Goal: Check status

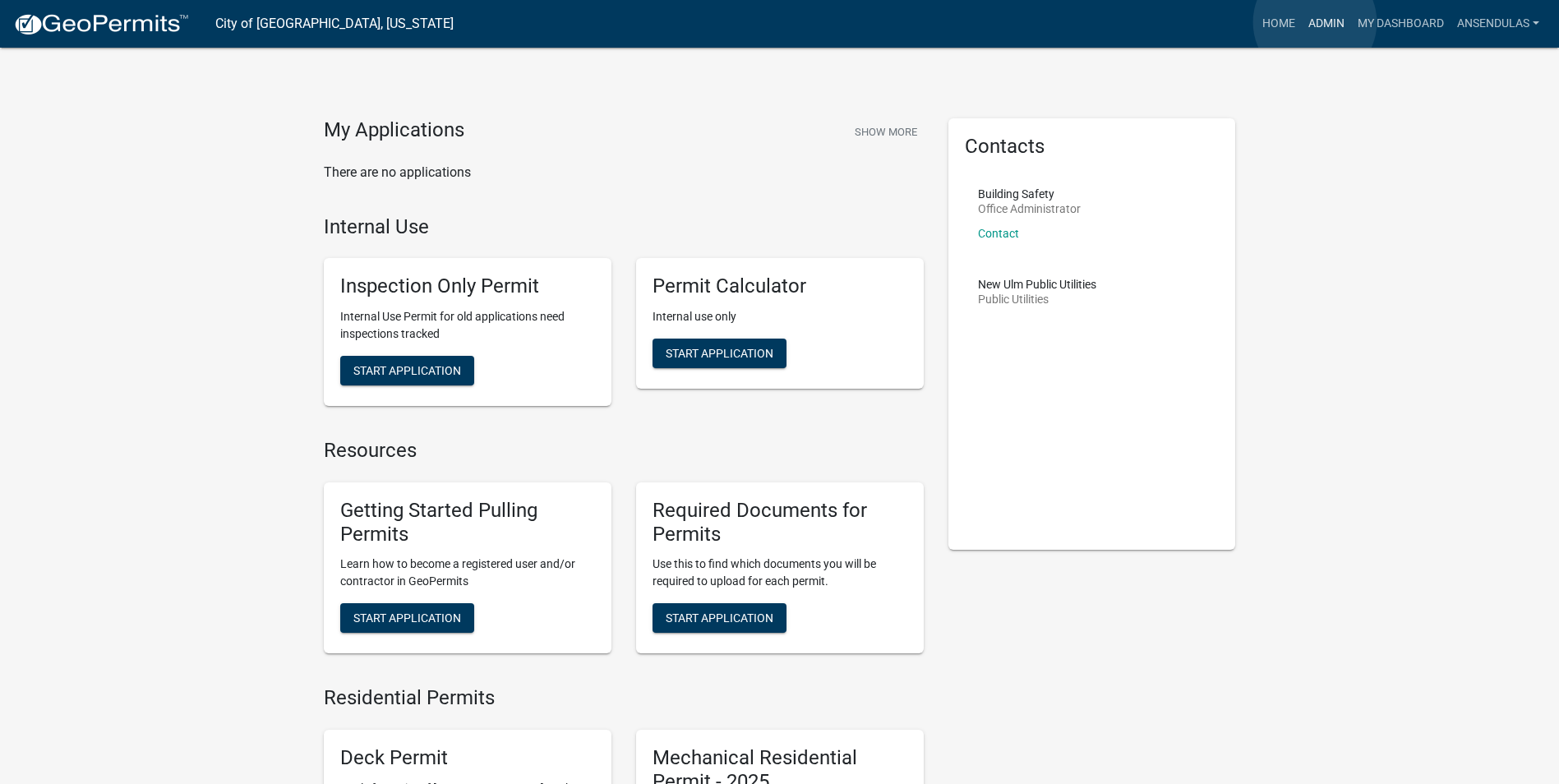
click at [1315, 22] on link "Admin" at bounding box center [1326, 24] width 49 height 32
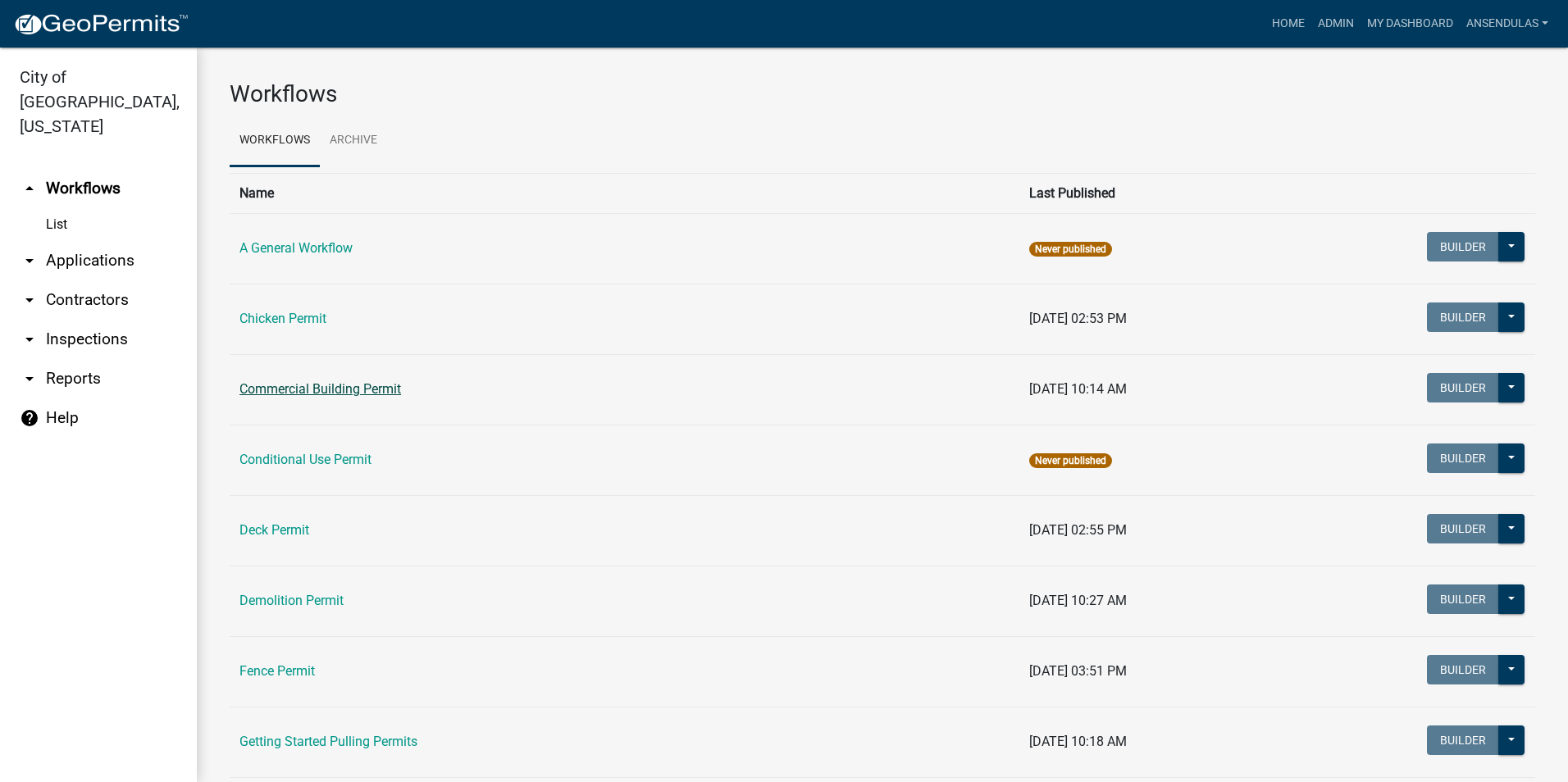
click at [334, 387] on link "Commercial Building Permit" at bounding box center [320, 388] width 162 height 16
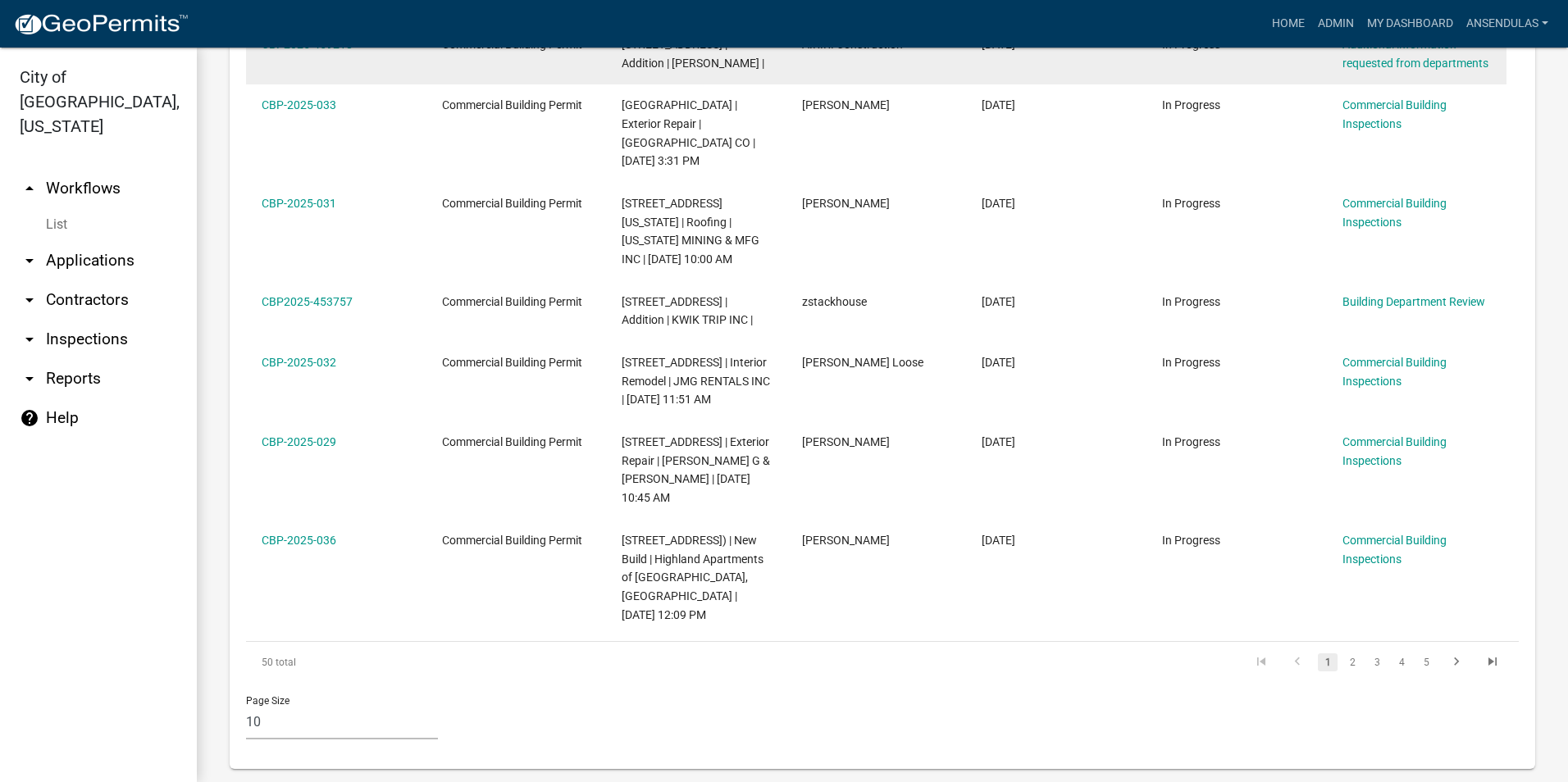
scroll to position [1231, 0]
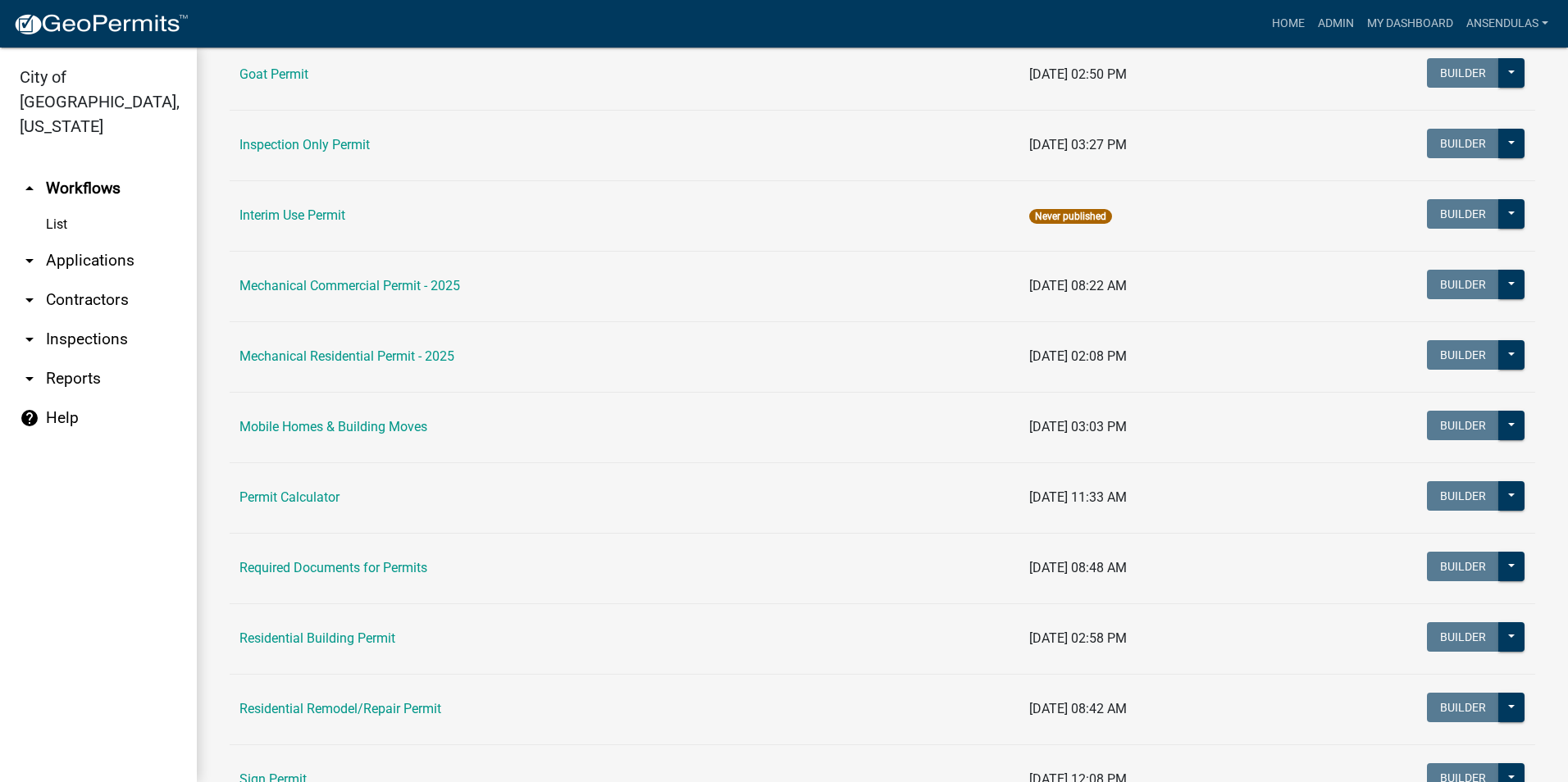
scroll to position [902, 0]
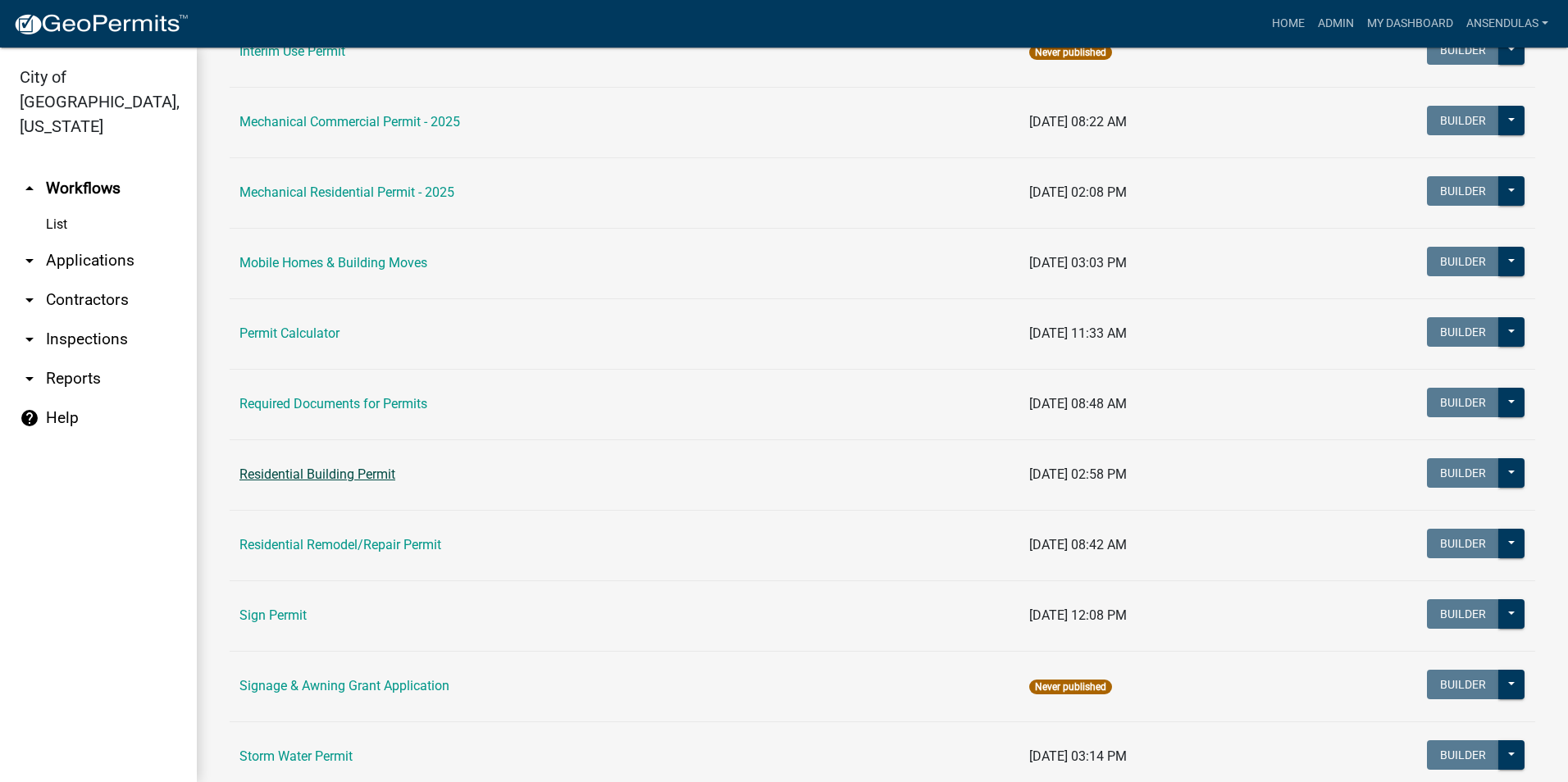
click at [318, 474] on link "Residential Building Permit" at bounding box center [318, 474] width 156 height 16
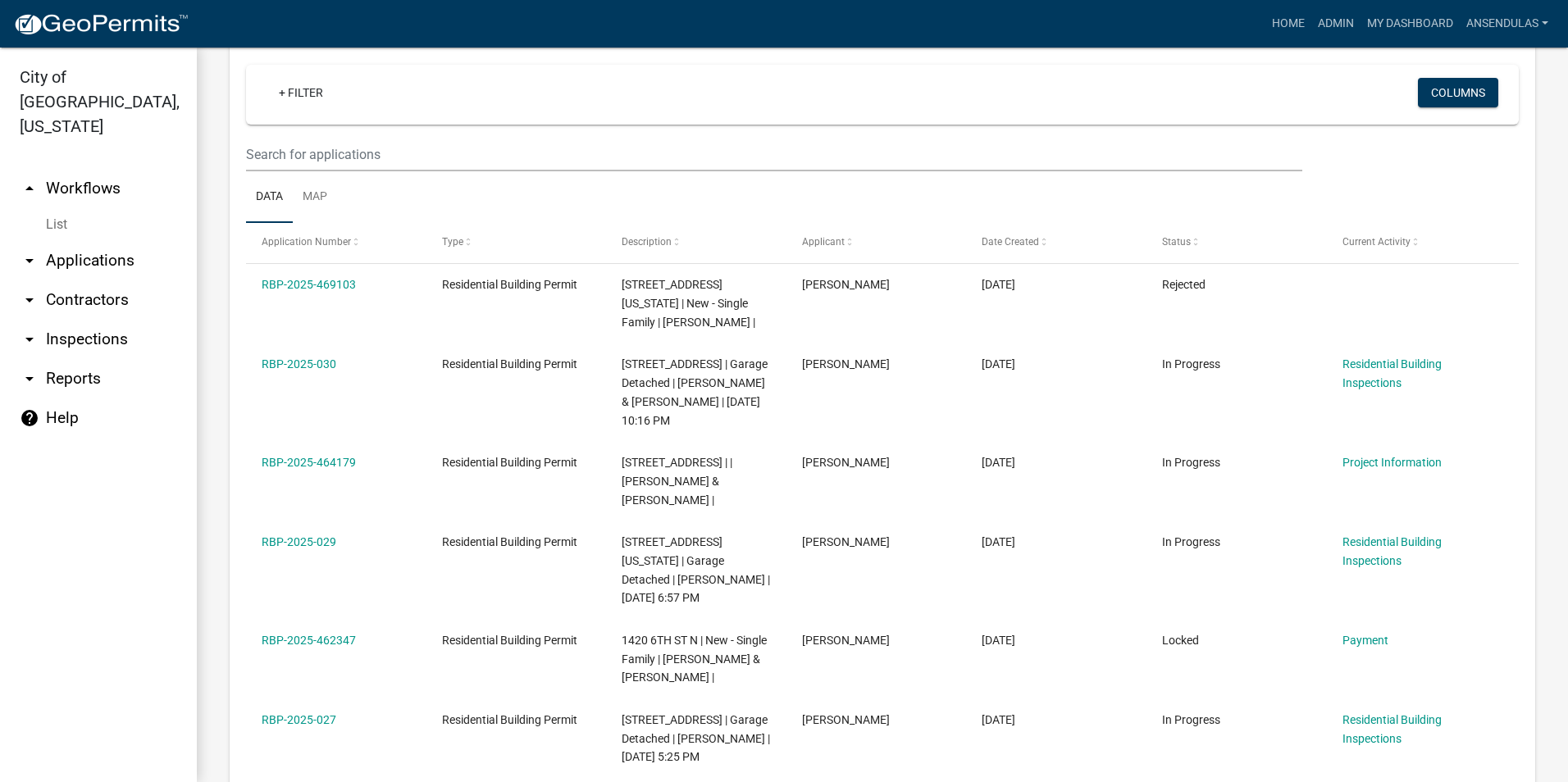
scroll to position [737, 0]
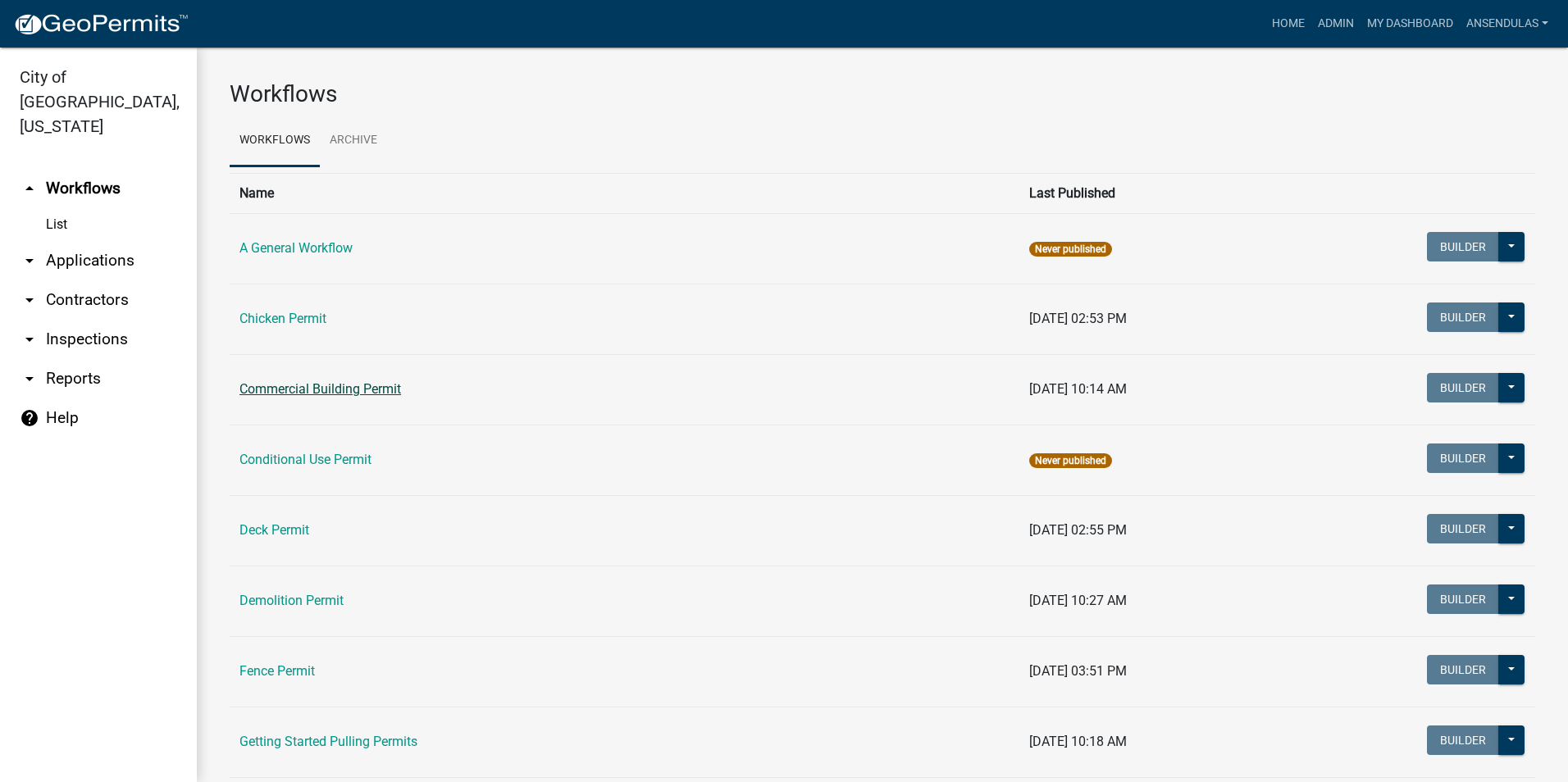
click at [272, 389] on link "Commercial Building Permit" at bounding box center [320, 388] width 162 height 16
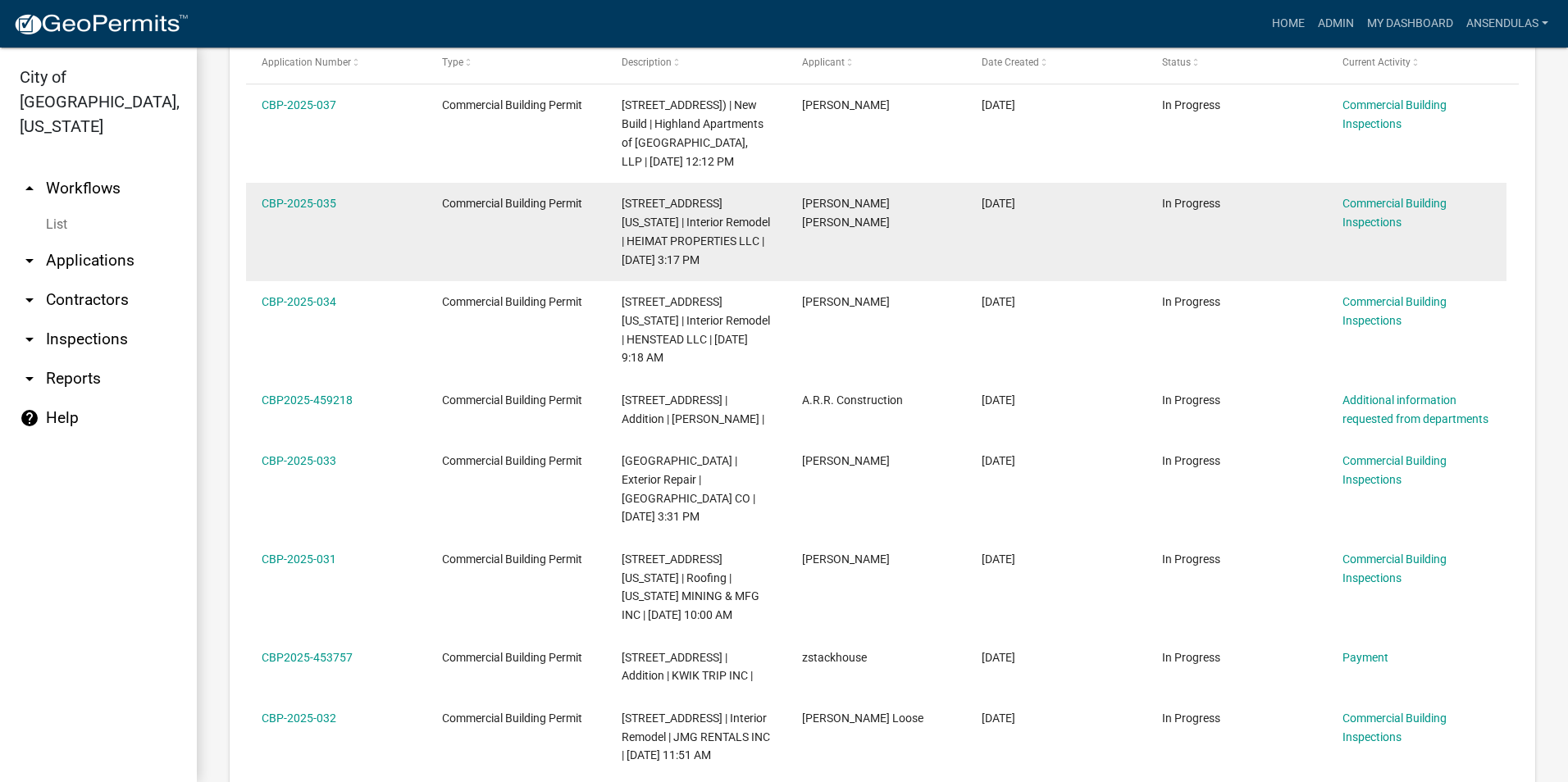
scroll to position [902, 0]
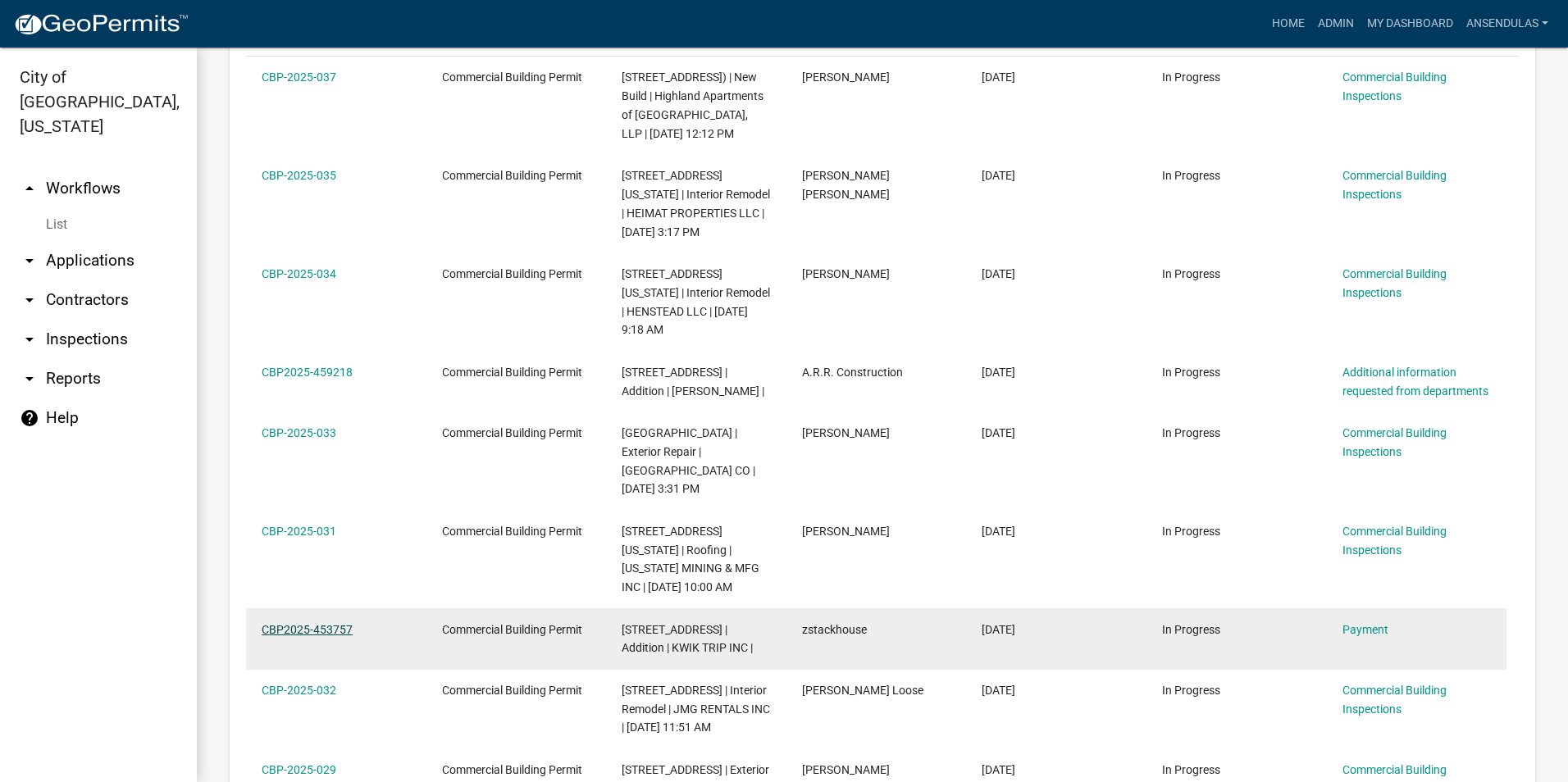
click at [330, 623] on link "CBP2025-453757" at bounding box center [307, 630] width 91 height 13
